Goal: Check status: Check status

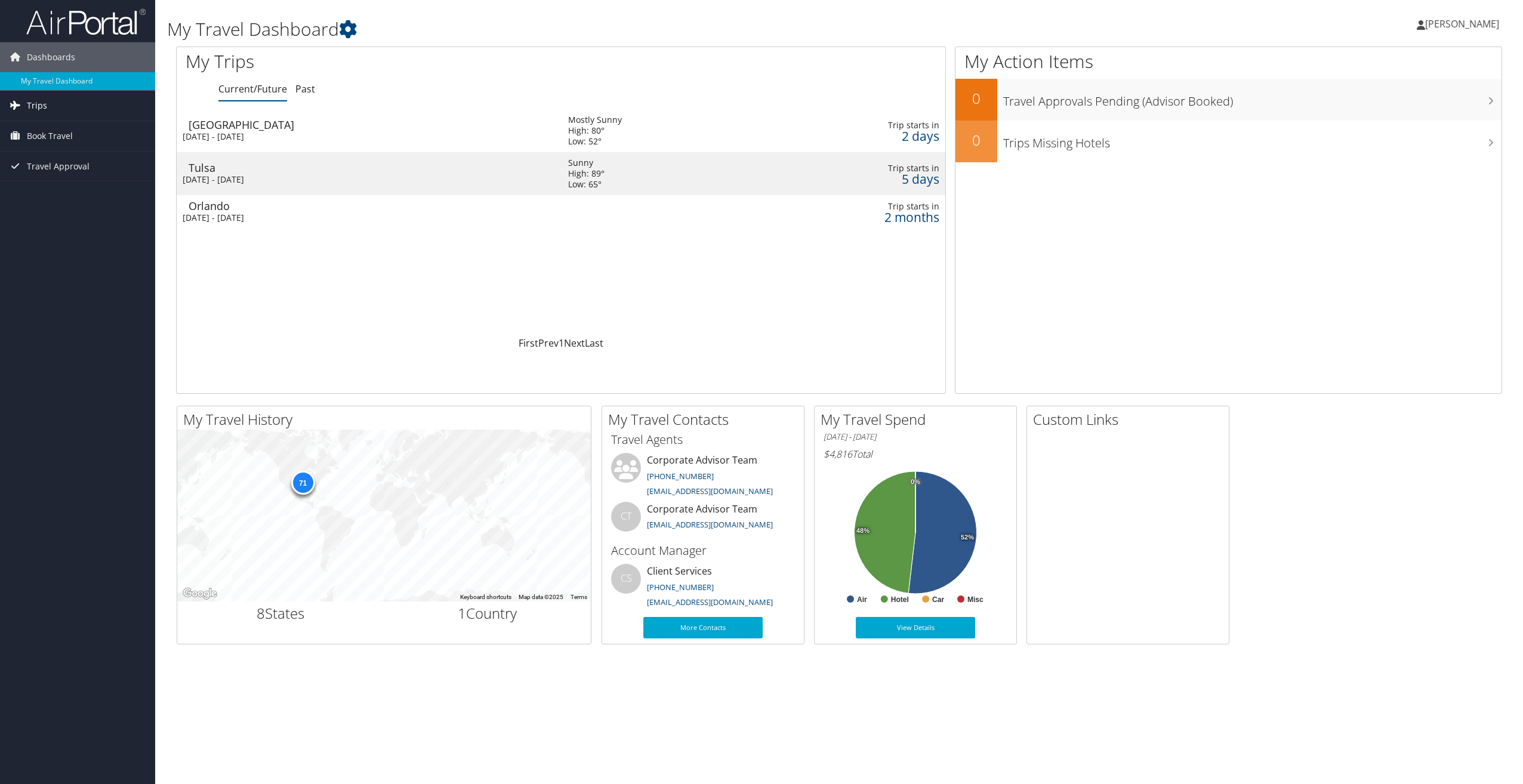
click at [89, 105] on link "Trips" at bounding box center [78, 105] width 155 height 30
click at [79, 126] on link "Current/Future Trips" at bounding box center [78, 129] width 155 height 18
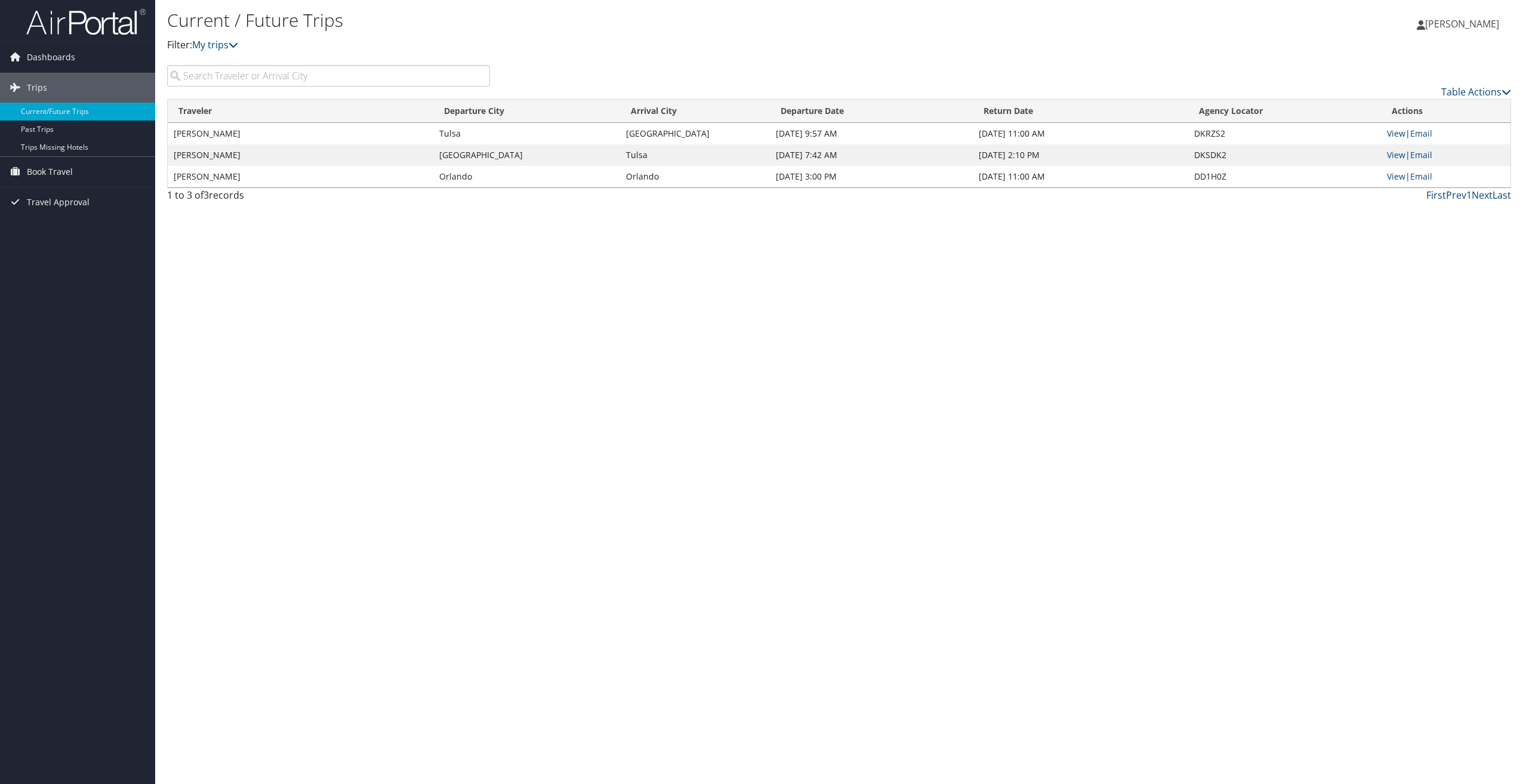
click at [1391, 130] on link "View" at bounding box center [1396, 132] width 19 height 11
click at [1386, 154] on td "View | Email" at bounding box center [1444, 154] width 129 height 21
click at [1390, 155] on link "View" at bounding box center [1396, 154] width 19 height 11
click at [79, 27] on img at bounding box center [85, 21] width 119 height 28
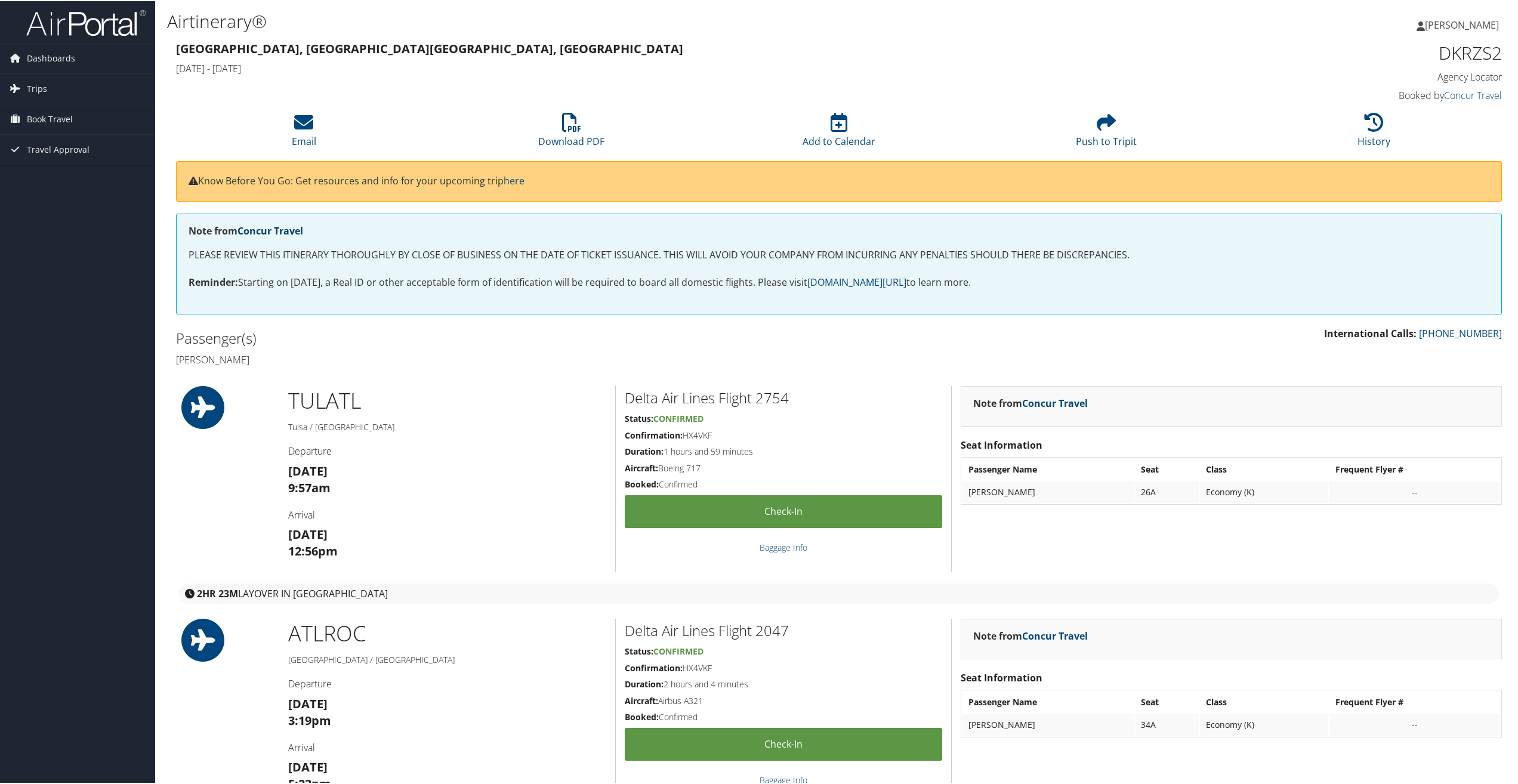
click at [272, 229] on link "Concur Travel" at bounding box center [270, 230] width 66 height 14
click at [485, 322] on div "Note from Concur Travel PLEASE REVIEW THIS ITINERARY THOROUGHLY BY CLOSE OF BUS…" at bounding box center [839, 269] width 1344 height 113
click at [60, 56] on span "Dashboards" at bounding box center [51, 57] width 48 height 30
click at [57, 80] on link "My Travel Dashboard" at bounding box center [78, 81] width 155 height 18
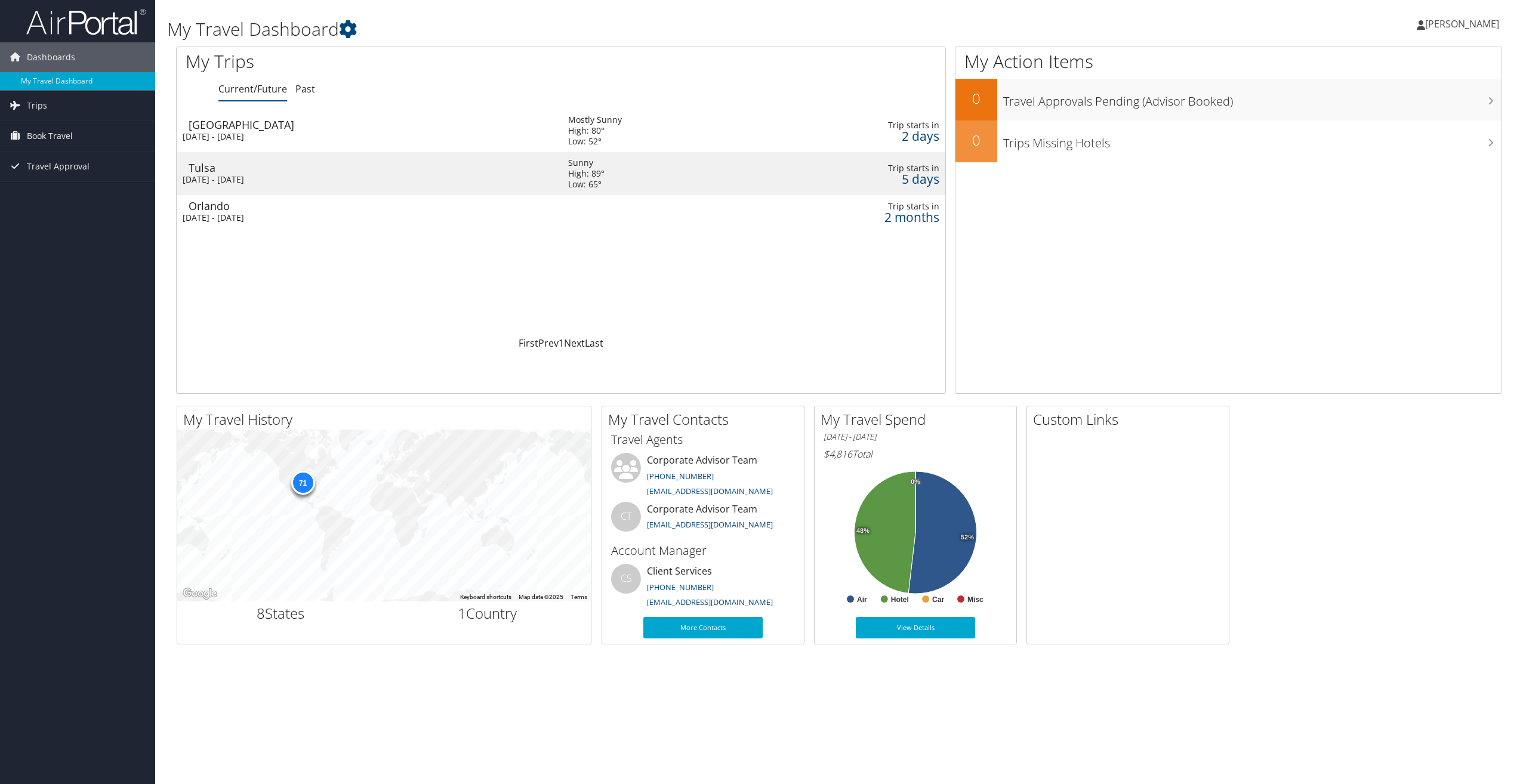
click at [253, 129] on div "[GEOGRAPHIC_DATA]" at bounding box center [371, 124] width 367 height 11
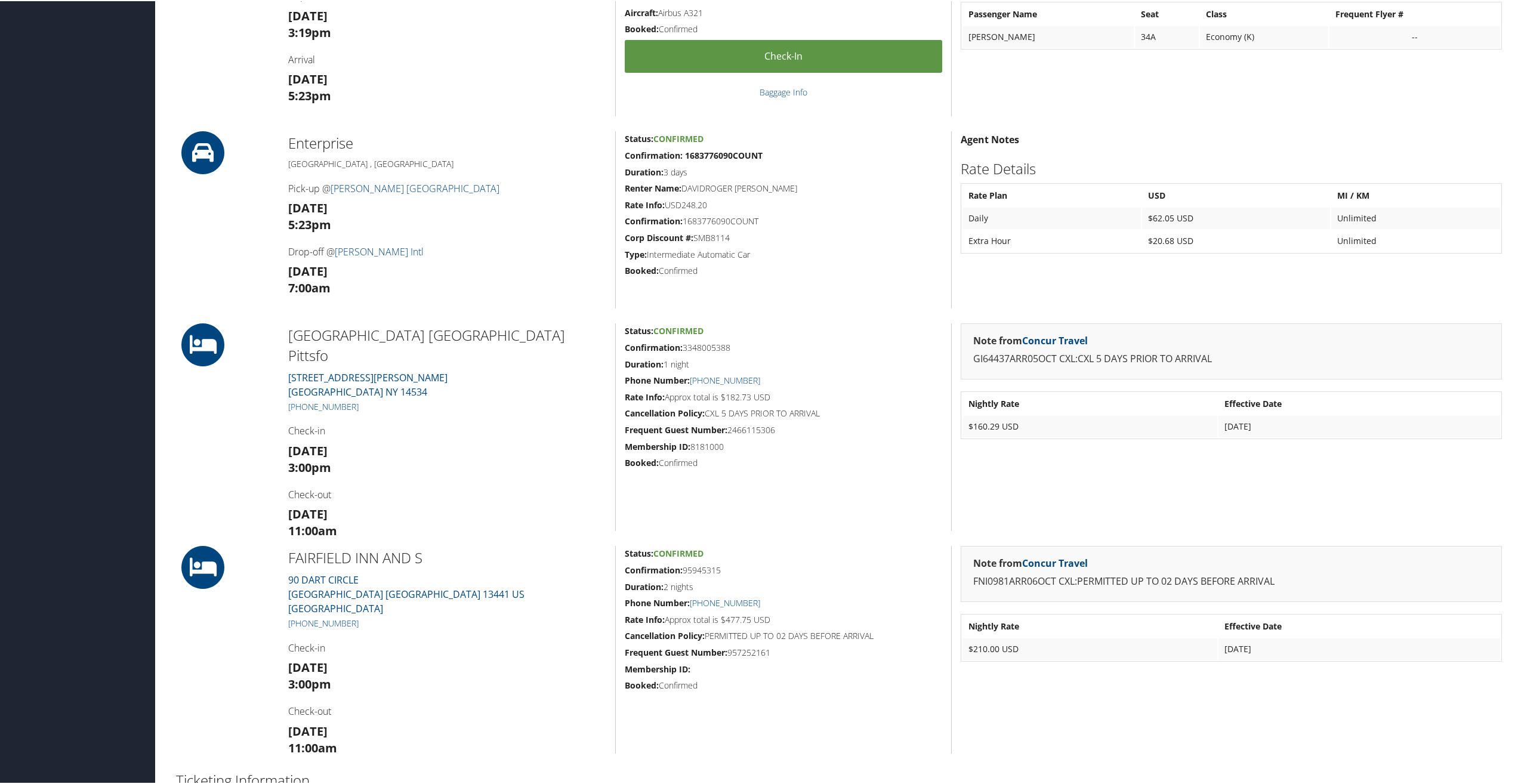
scroll to position [776, 0]
